Goal: Information Seeking & Learning: Understand process/instructions

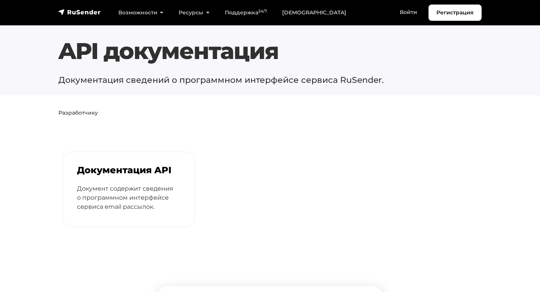
click at [166, 181] on div "Документация API Документ содержит сведения о программном интерфейсе сервиса em…" at bounding box center [128, 189] width 131 height 75
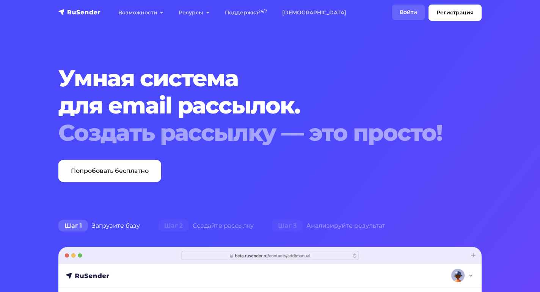
click at [414, 15] on link "Войти" at bounding box center [408, 13] width 33 height 16
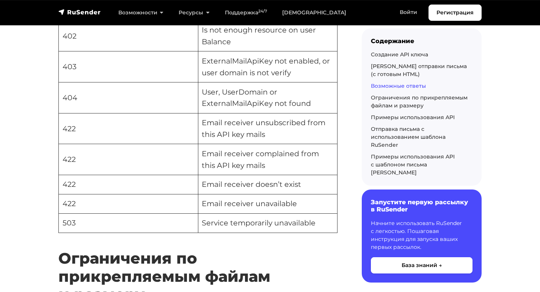
scroll to position [2073, 0]
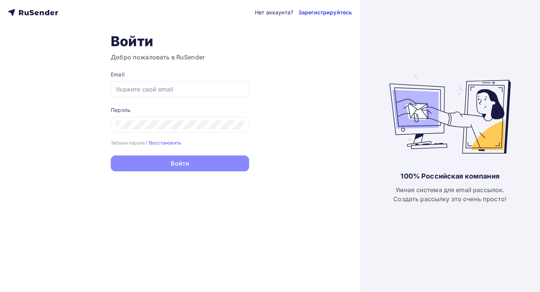
click at [327, 9] on link "Зарегистрируйтесь" at bounding box center [324, 13] width 53 height 8
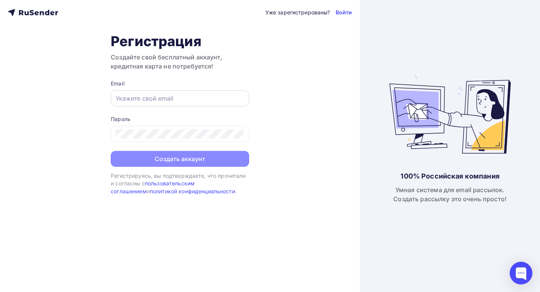
click at [185, 99] on input "text" at bounding box center [180, 98] width 128 height 9
type input "[EMAIL_ADDRESS][DOMAIN_NAME]"
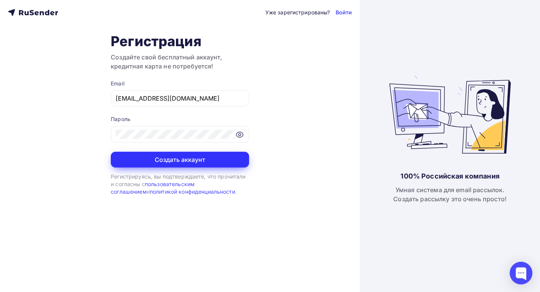
click at [184, 157] on button "Создать аккаунт" at bounding box center [180, 160] width 138 height 16
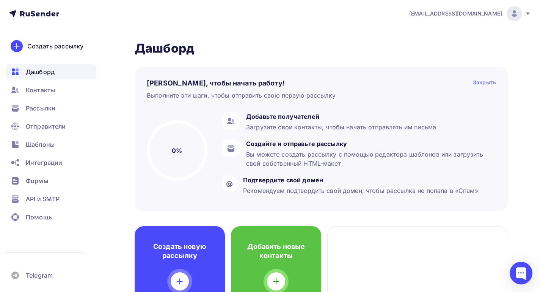
click at [477, 81] on div "Закрыть" at bounding box center [483, 83] width 23 height 9
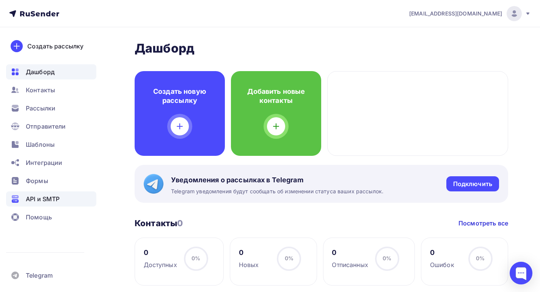
click at [47, 195] on span "API и SMTP" at bounding box center [43, 199] width 34 height 9
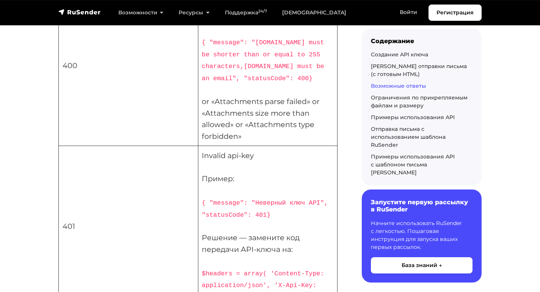
scroll to position [2073, 0]
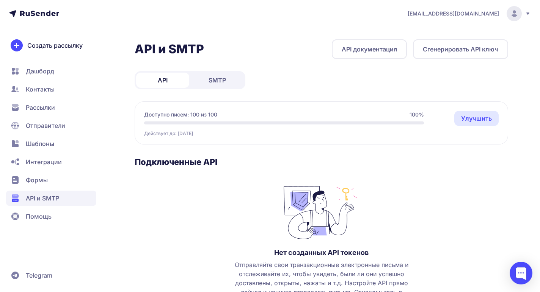
click at [449, 54] on button "Сгенерировать API ключ" at bounding box center [460, 49] width 95 height 20
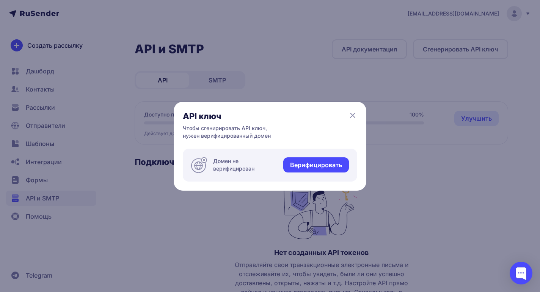
click at [355, 109] on div "API ключ Чтобы сгенирировать API ключ, нужен верифицированный домен Домен не ве…" at bounding box center [270, 146] width 192 height 89
click at [353, 112] on icon at bounding box center [352, 115] width 9 height 9
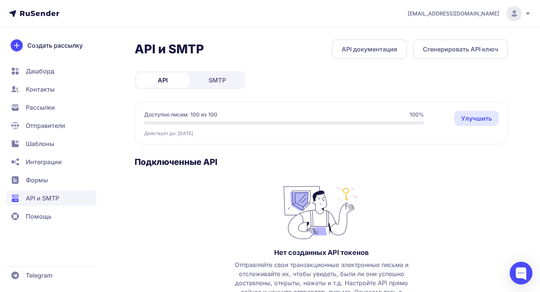
click at [457, 43] on button "Сгенерировать API ключ" at bounding box center [460, 49] width 95 height 20
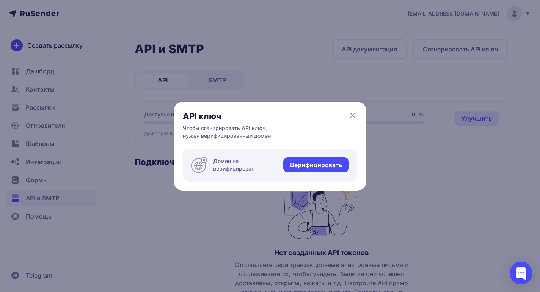
click at [299, 165] on link "Верифицировать" at bounding box center [316, 165] width 66 height 15
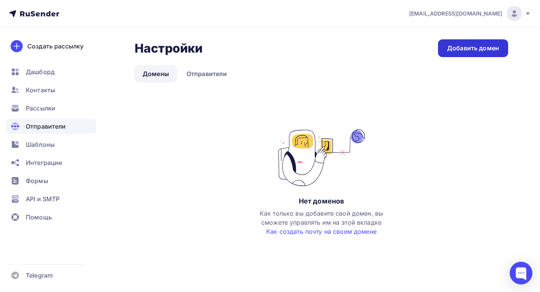
click at [451, 44] on div "Добавить домен" at bounding box center [473, 48] width 52 height 9
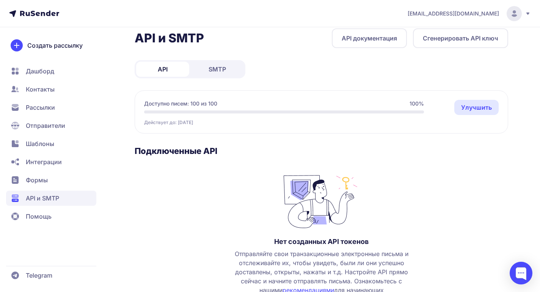
scroll to position [11, 0]
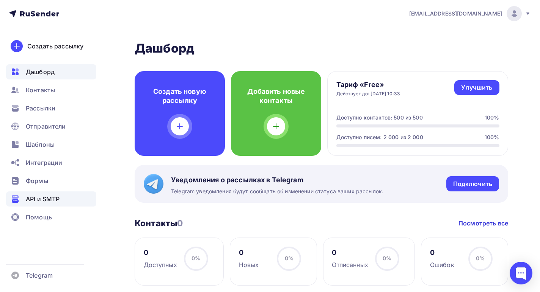
click at [38, 194] on div "API и SMTP" at bounding box center [51, 199] width 90 height 15
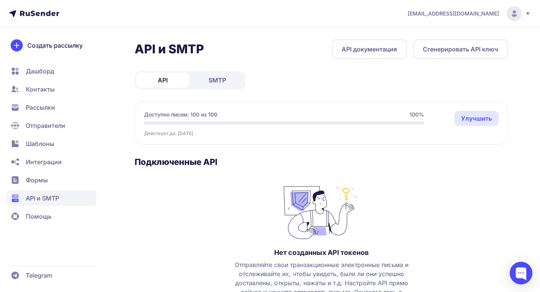
click at [361, 49] on link "API документация" at bounding box center [369, 49] width 75 height 20
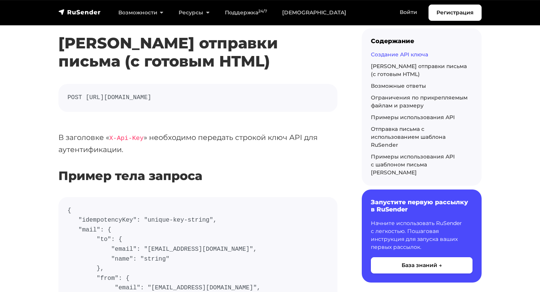
scroll to position [216, 0]
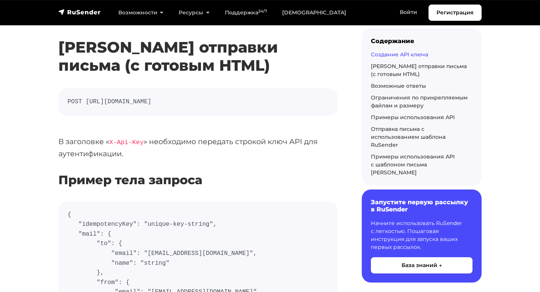
drag, startPoint x: 289, startPoint y: 103, endPoint x: 86, endPoint y: 102, distance: 202.7
click at [86, 101] on code "POST https://api.beta.rusender.ru/api/v1/external-mails/send" at bounding box center [197, 102] width 261 height 10
copy code "https://api.beta.rusender.ru/api/v1/external-mails/send"
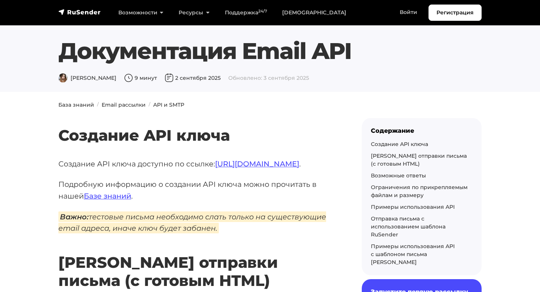
scroll to position [1713, 0]
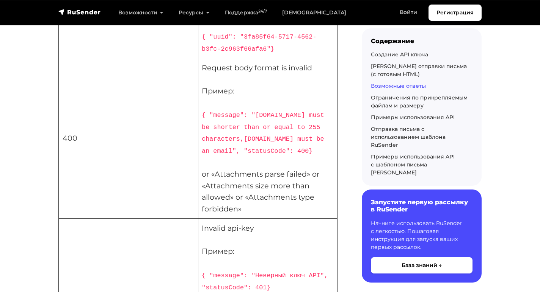
click at [385, 86] on link "Возможные ответы" at bounding box center [398, 86] width 55 height 7
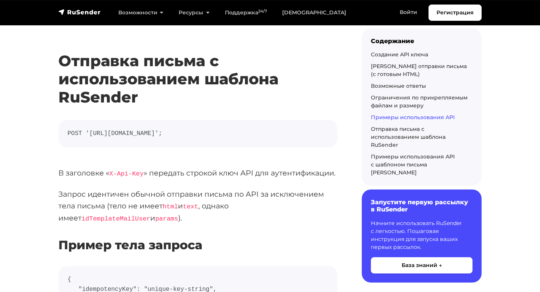
scroll to position [3978, 0]
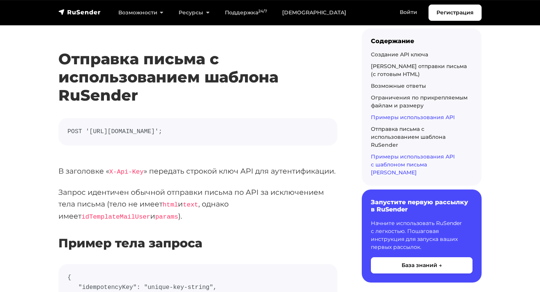
click at [414, 158] on link "Примеры использования API с шаблоном письма RuSender" at bounding box center [413, 164] width 84 height 23
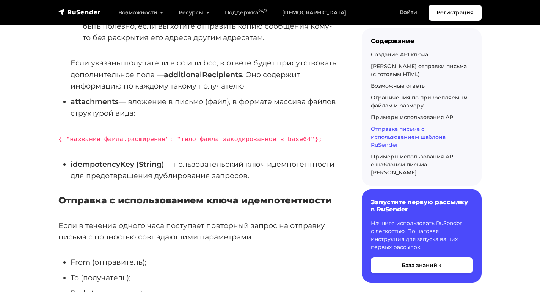
scroll to position [4731, 0]
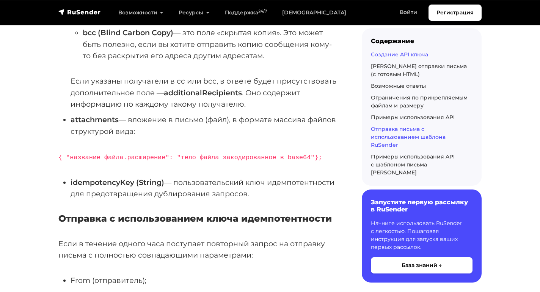
click at [388, 56] on link "Создание API ключа" at bounding box center [399, 54] width 57 height 7
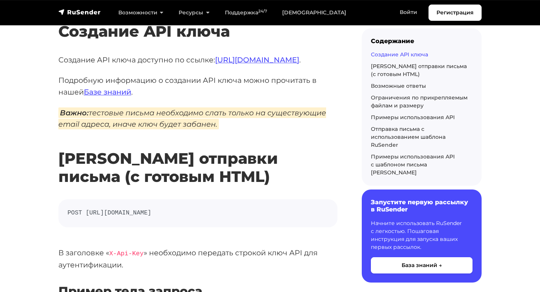
scroll to position [104, 0]
click at [394, 69] on link "Роут отправки письма (с готовым HTML)" at bounding box center [419, 70] width 96 height 15
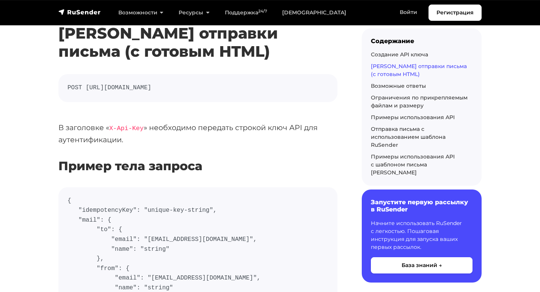
scroll to position [231, 0]
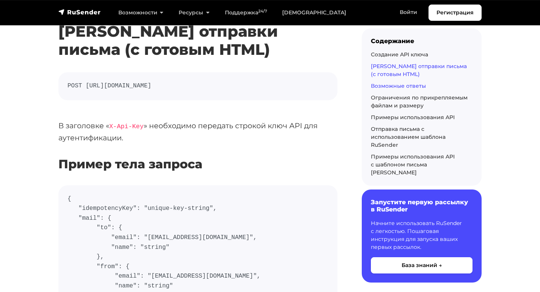
click at [392, 84] on link "Возможные ответы" at bounding box center [398, 86] width 55 height 7
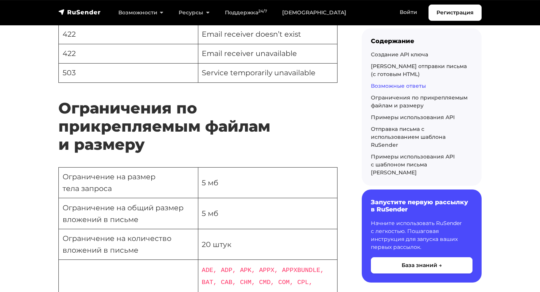
scroll to position [2230, 0]
